Goal: Transaction & Acquisition: Purchase product/service

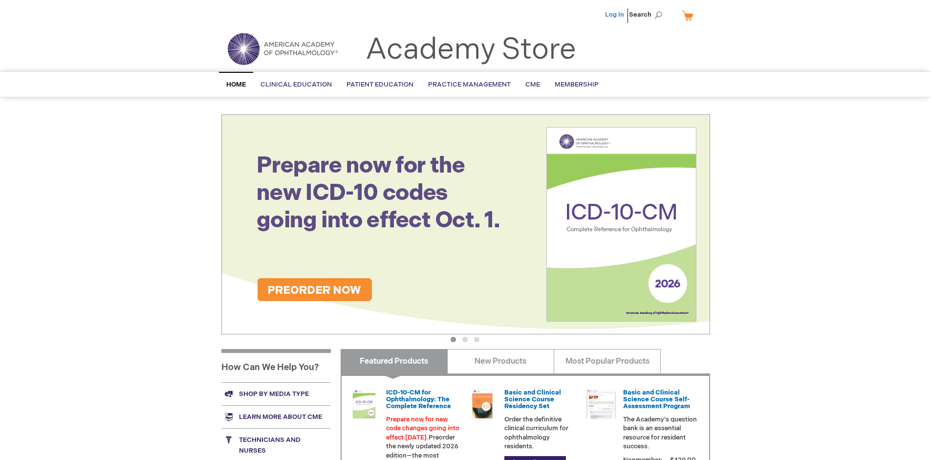
click at [615, 15] on link "Log In" at bounding box center [614, 15] width 19 height 8
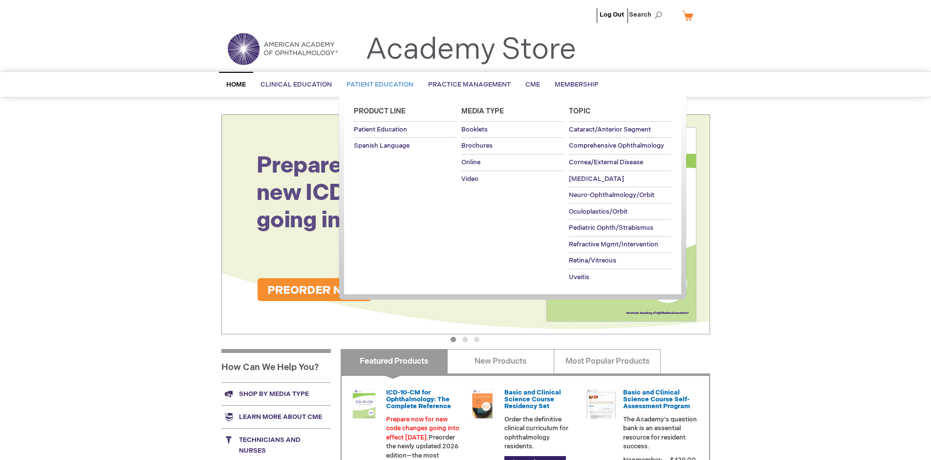
click at [377, 85] on span "Patient Education" at bounding box center [379, 85] width 67 height 8
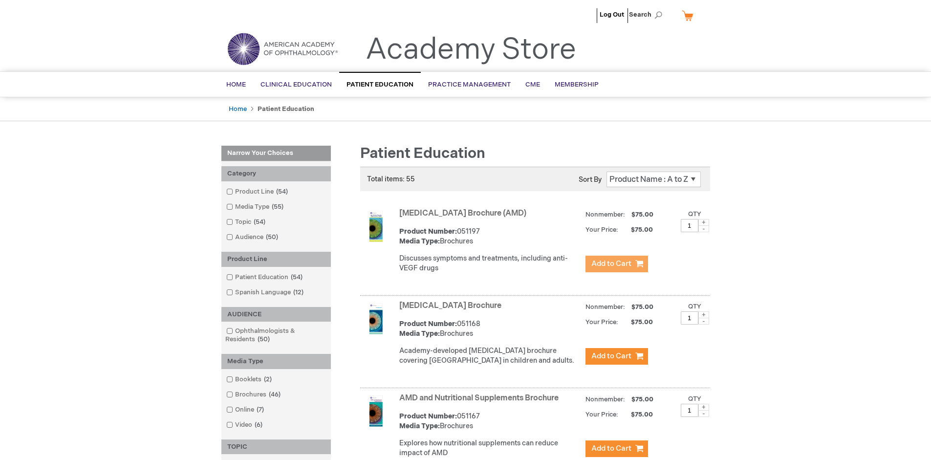
click at [616, 264] on span "Add to Cart" at bounding box center [611, 263] width 40 height 9
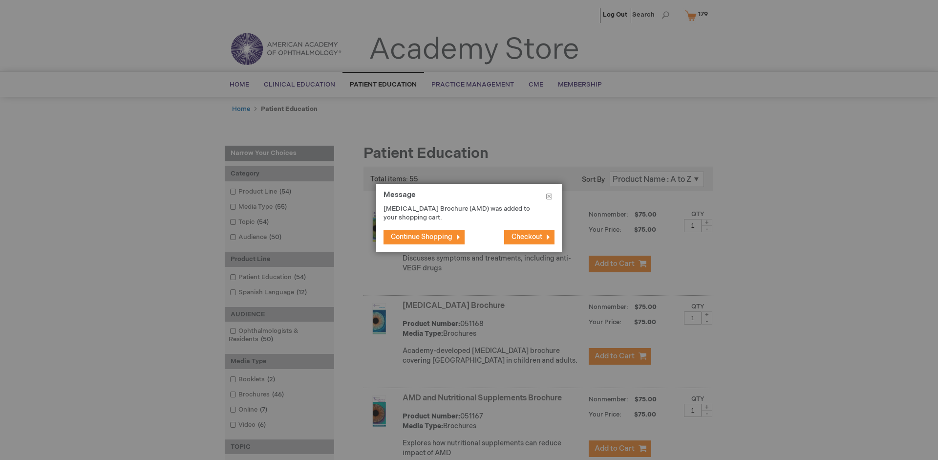
click at [422, 236] on span "Continue Shopping" at bounding box center [422, 237] width 62 height 8
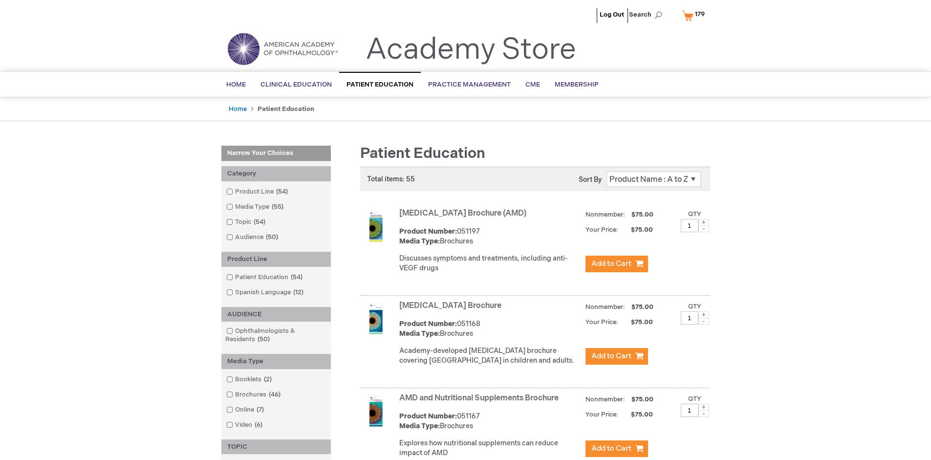
click at [481, 403] on link "AMD and Nutritional Supplements Brochure" at bounding box center [478, 397] width 159 height 9
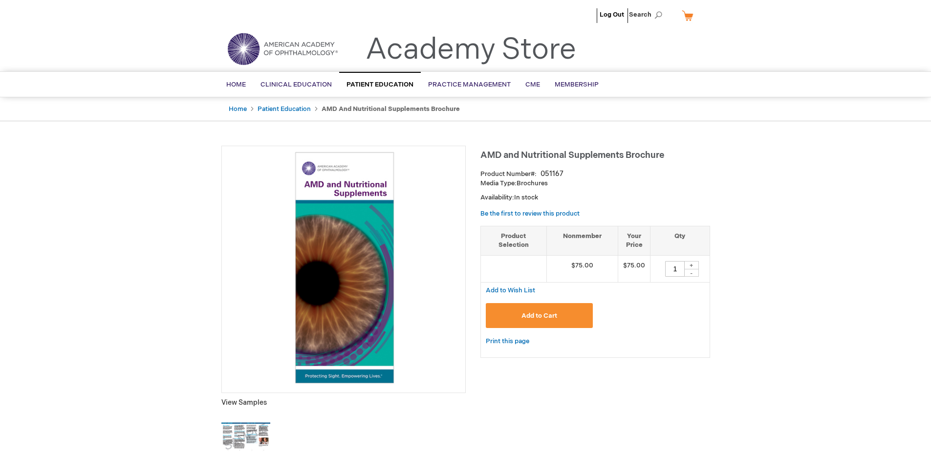
type input "1"
click at [539, 315] on span "Add to Cart" at bounding box center [539, 316] width 36 height 8
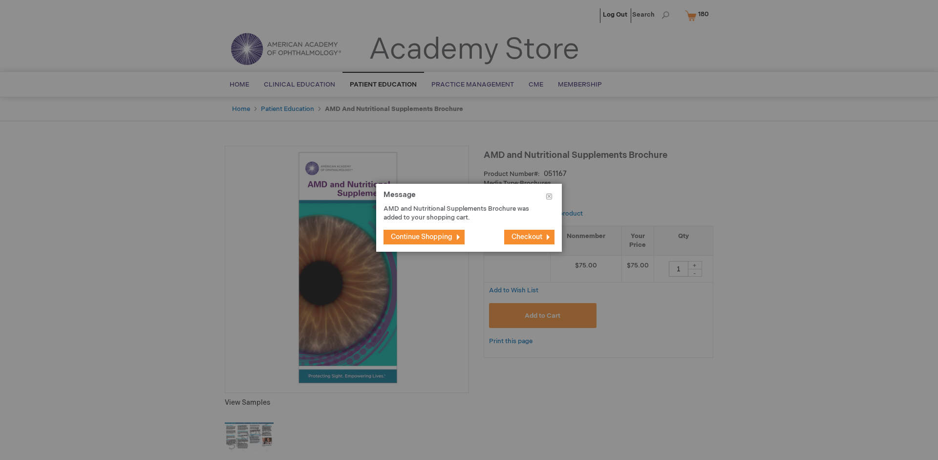
click at [422, 236] on span "Continue Shopping" at bounding box center [422, 237] width 62 height 8
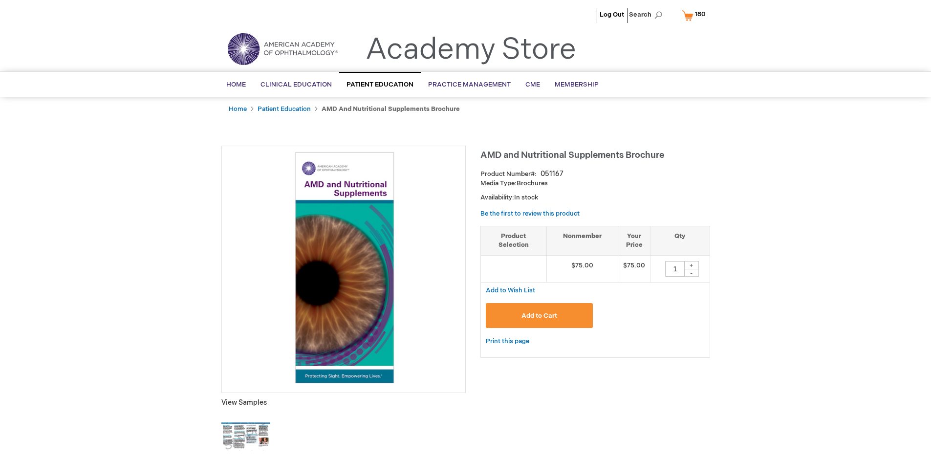
click at [695, 15] on span "180" at bounding box center [700, 14] width 11 height 8
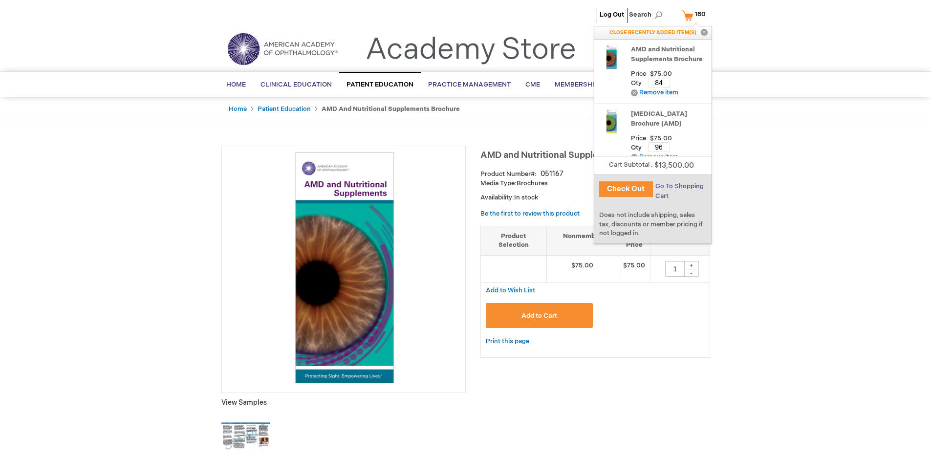
click at [679, 186] on span "Go To Shopping Cart" at bounding box center [679, 191] width 48 height 18
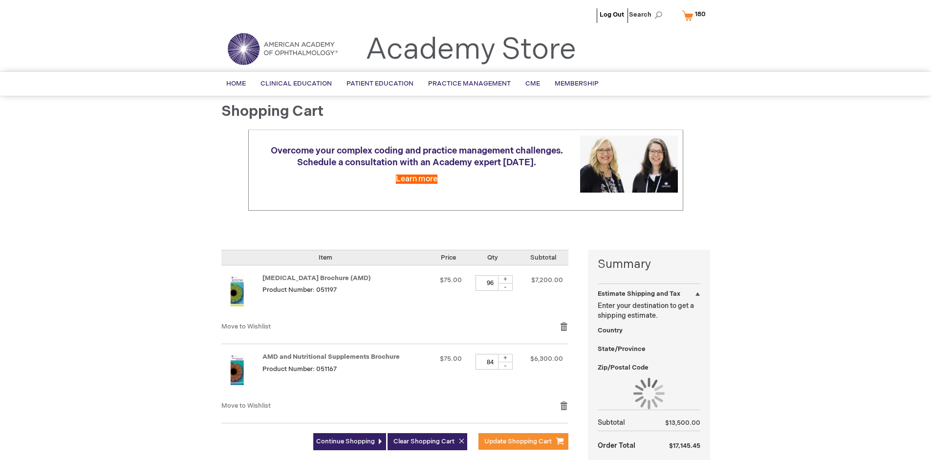
select select "US"
select select "41"
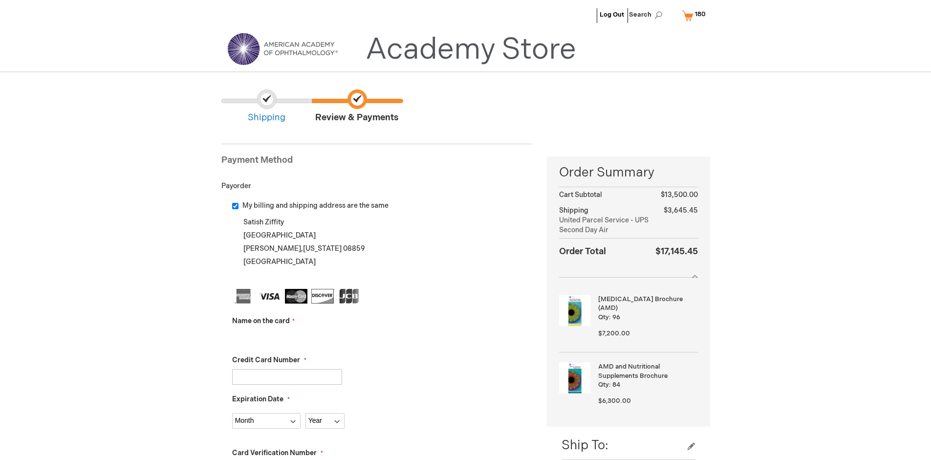
click at [287, 337] on input "Name on the card" at bounding box center [287, 338] width 110 height 16
